Goal: Task Accomplishment & Management: Use online tool/utility

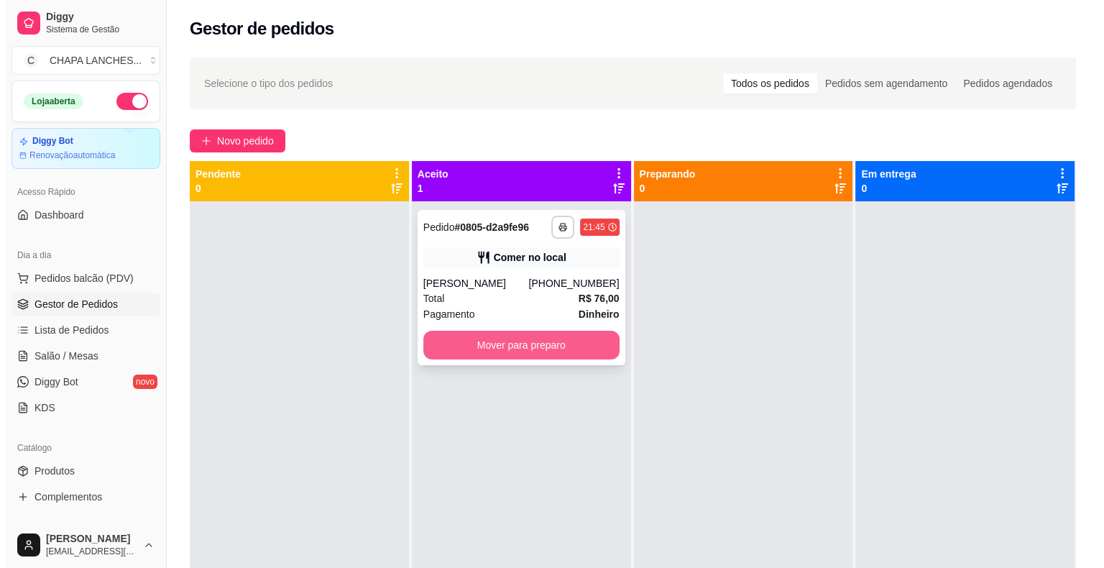
scroll to position [144, 0]
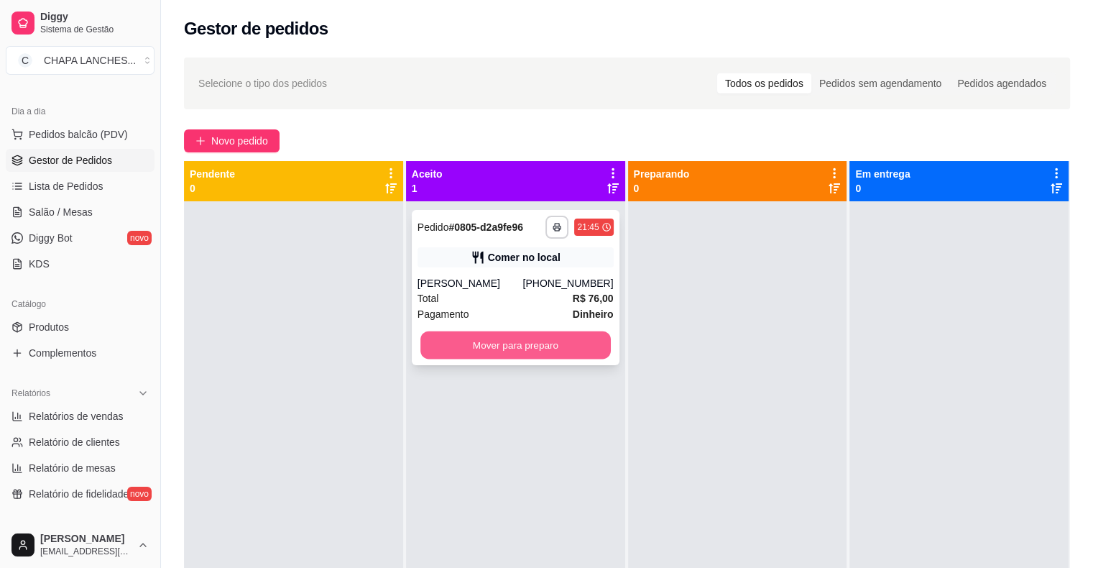
click at [565, 348] on button "Mover para preparo" at bounding box center [516, 345] width 190 height 28
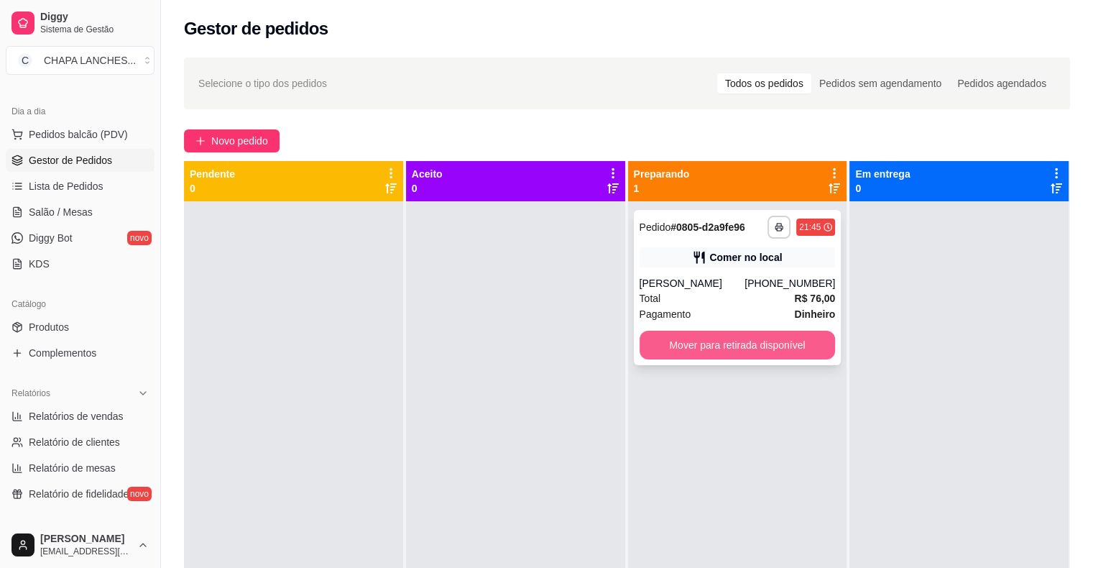
click at [684, 346] on button "Mover para retirada disponível" at bounding box center [738, 345] width 196 height 29
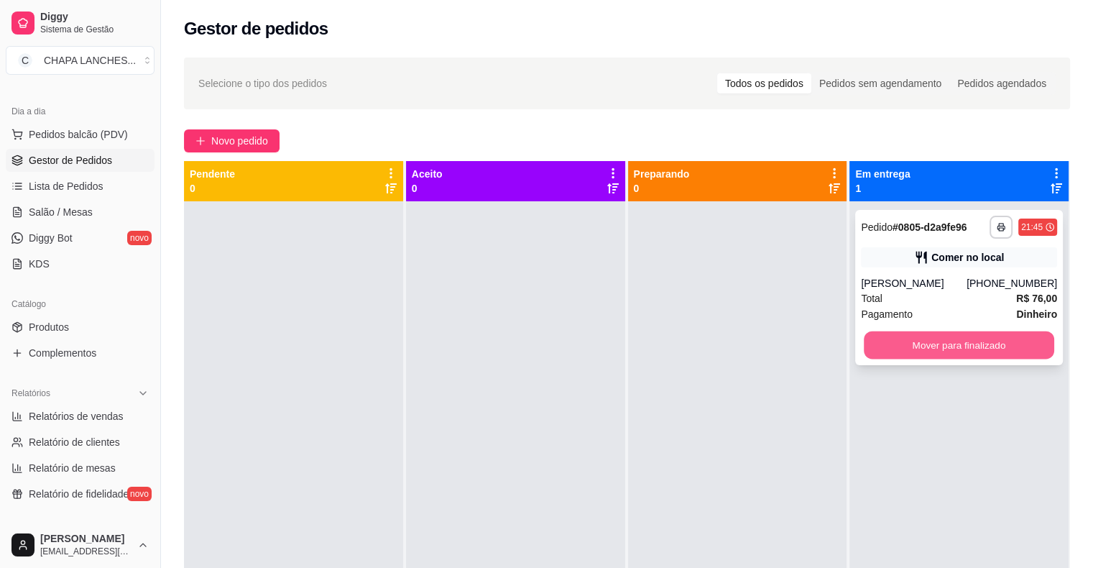
click at [878, 350] on button "Mover para finalizado" at bounding box center [959, 345] width 190 height 28
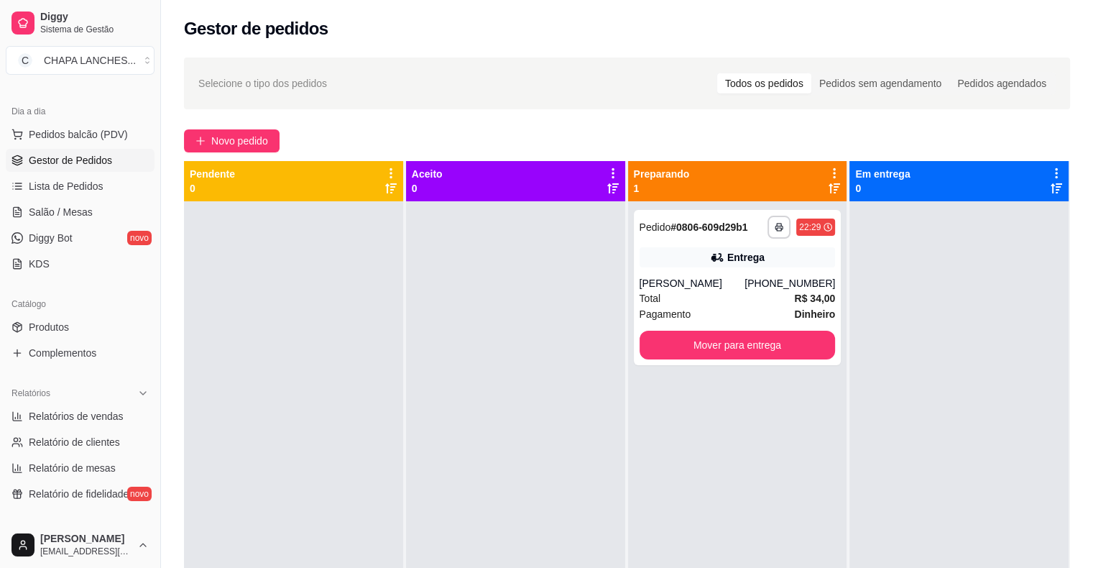
click at [802, 395] on div "**********" at bounding box center [737, 485] width 219 height 568
click at [676, 276] on div "[PERSON_NAME]" at bounding box center [693, 283] width 106 height 14
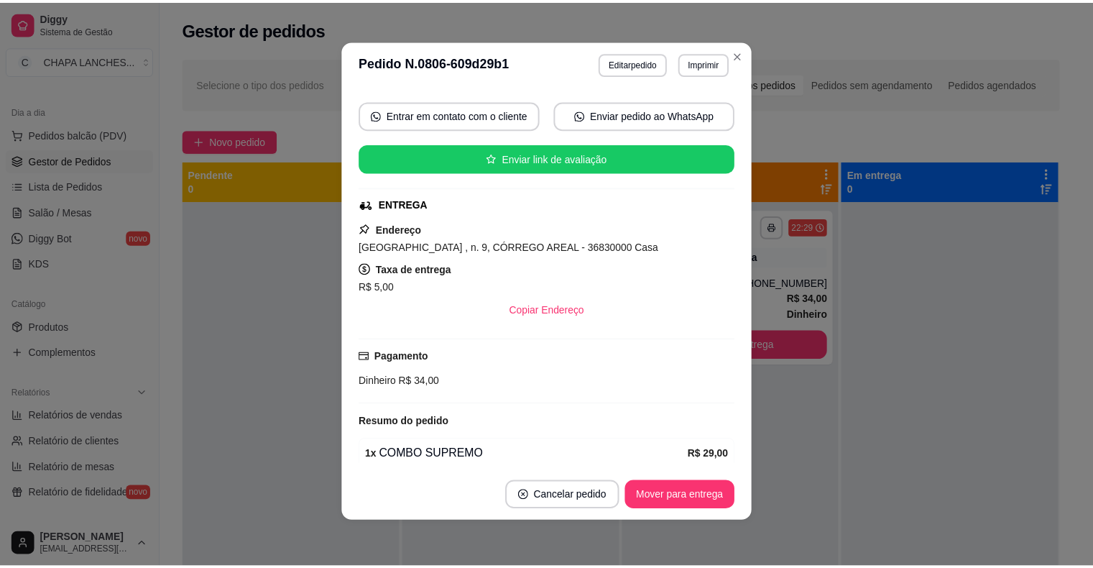
scroll to position [0, 0]
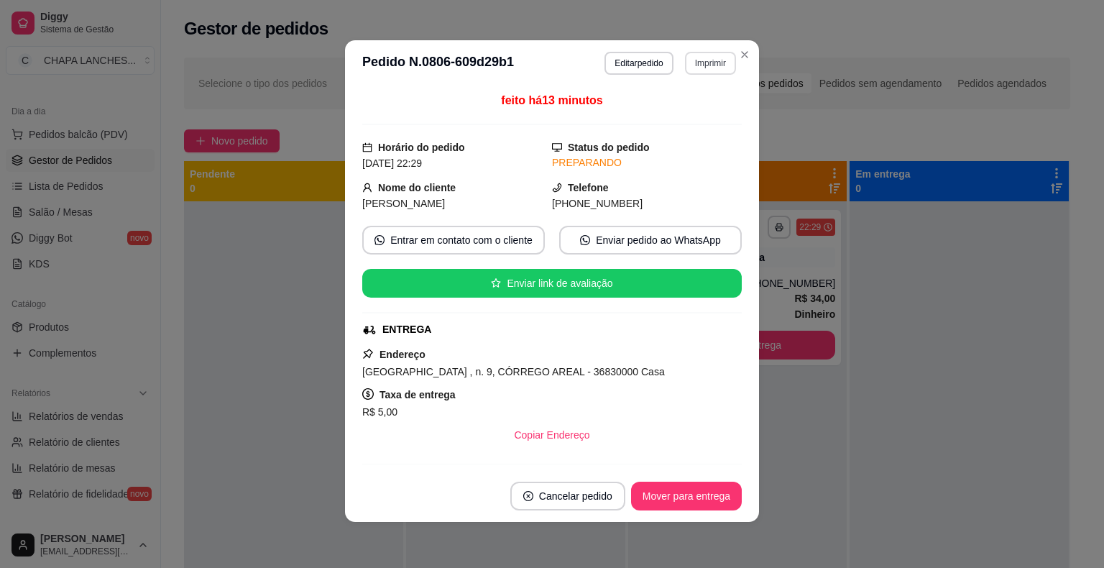
click at [699, 62] on button "Imprimir" at bounding box center [710, 63] width 51 height 23
click at [675, 147] on button "IMPRESSORA" at bounding box center [680, 142] width 104 height 23
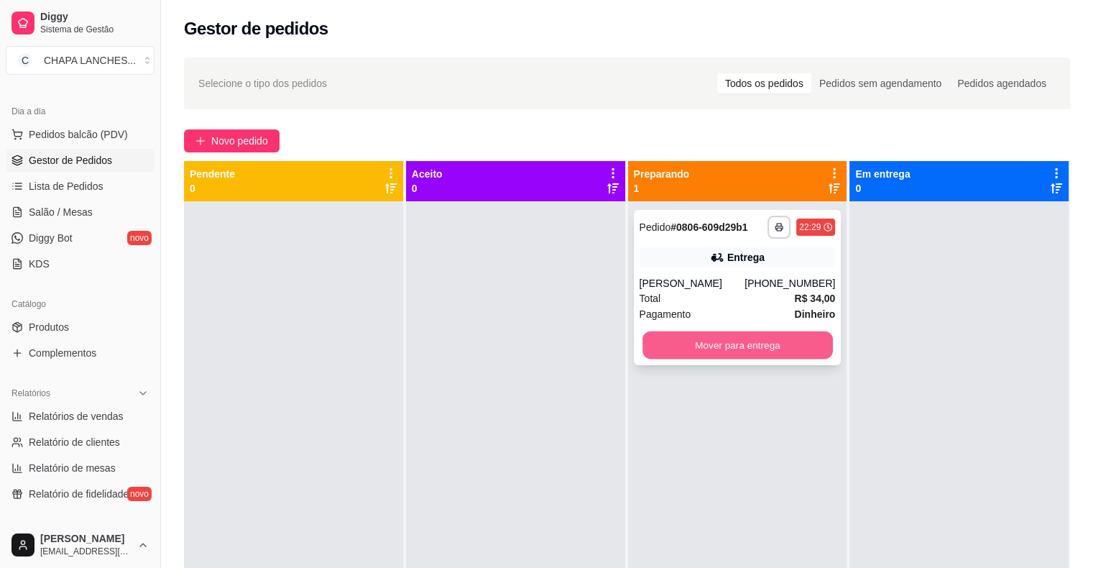
click at [714, 346] on button "Mover para entrega" at bounding box center [738, 345] width 190 height 28
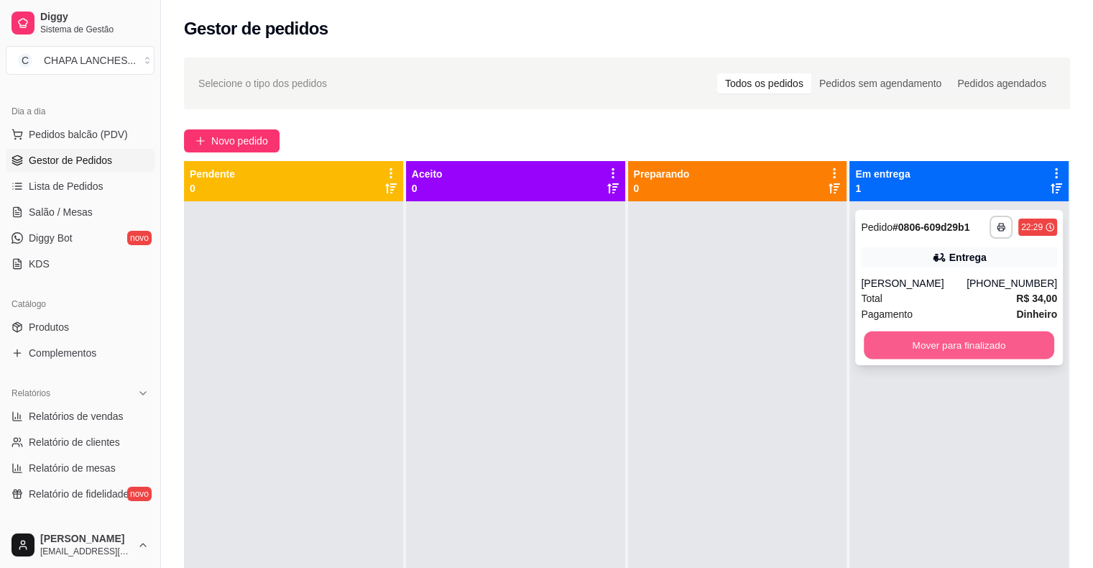
click at [928, 342] on button "Mover para finalizado" at bounding box center [959, 345] width 190 height 28
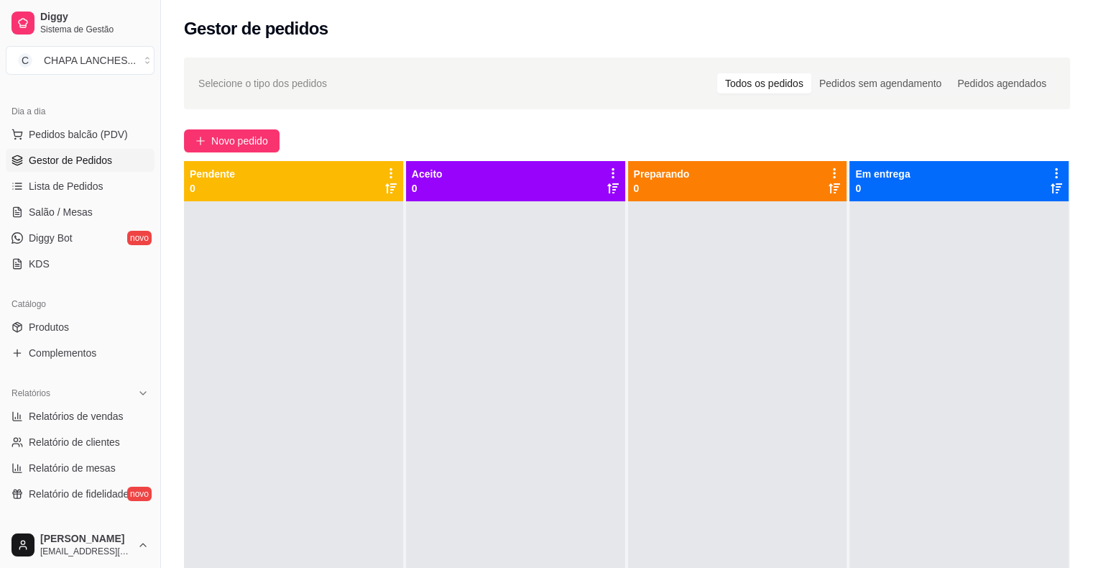
drag, startPoint x: 919, startPoint y: 349, endPoint x: 929, endPoint y: 341, distance: 12.8
click at [927, 346] on div at bounding box center [959, 485] width 219 height 568
